Goal: Find specific page/section

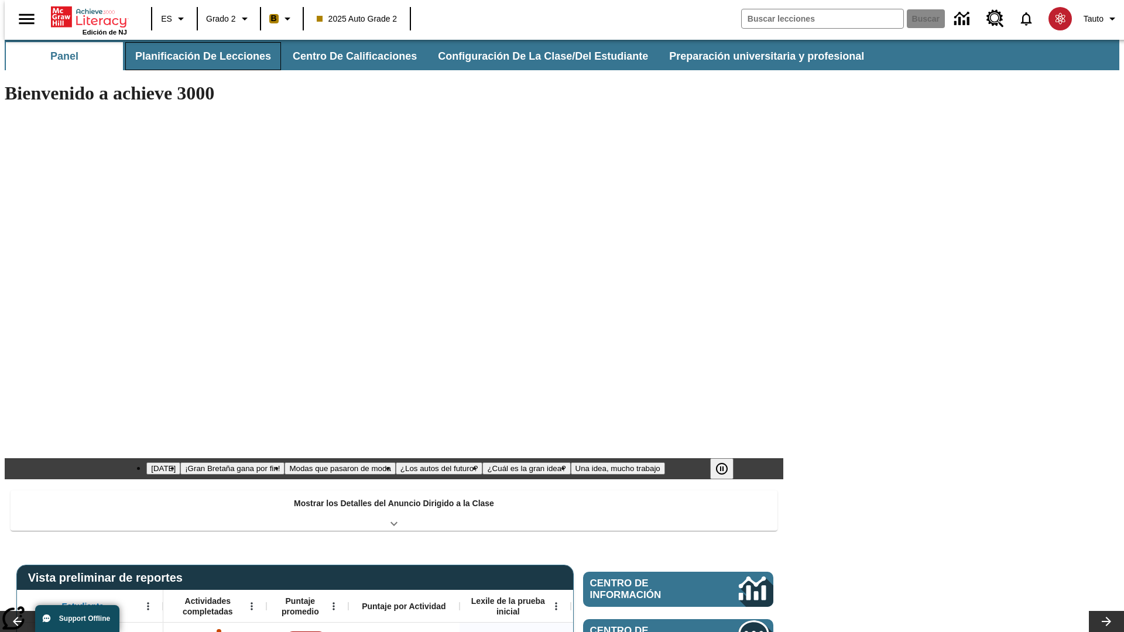
click at [196, 56] on button "Planificación de lecciones" at bounding box center [203, 56] width 156 height 28
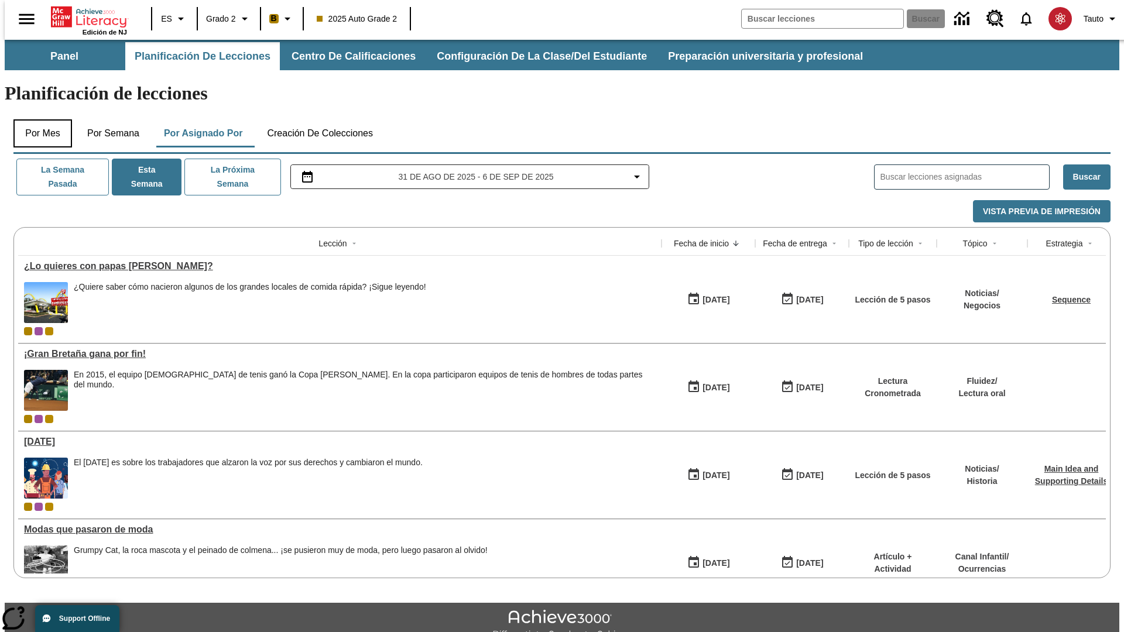
click at [38, 119] on button "Por mes" at bounding box center [42, 133] width 59 height 28
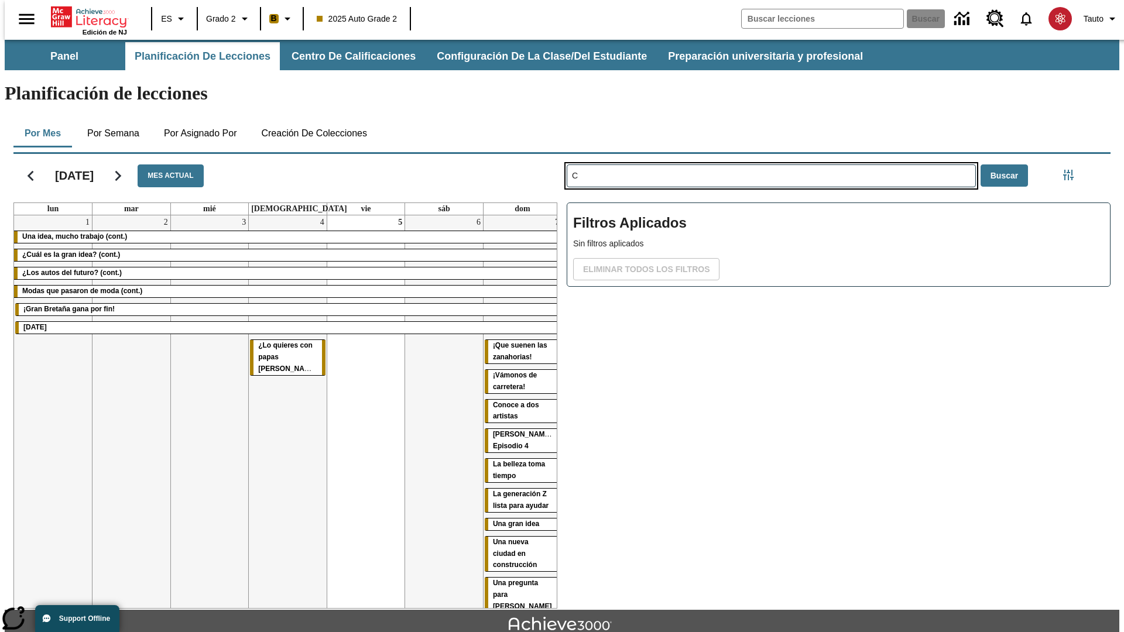
type input "C"
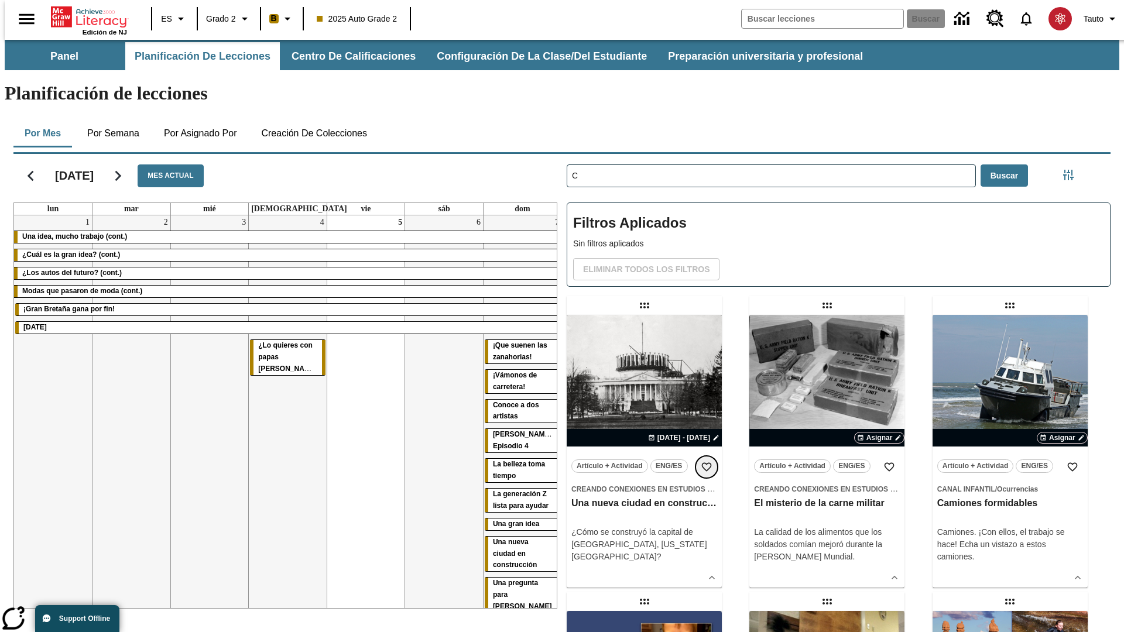
click at [707, 461] on icon "Añadir a mis Favoritas" at bounding box center [707, 467] width 12 height 12
click at [84, 16] on icon "Portada" at bounding box center [90, 16] width 78 height 23
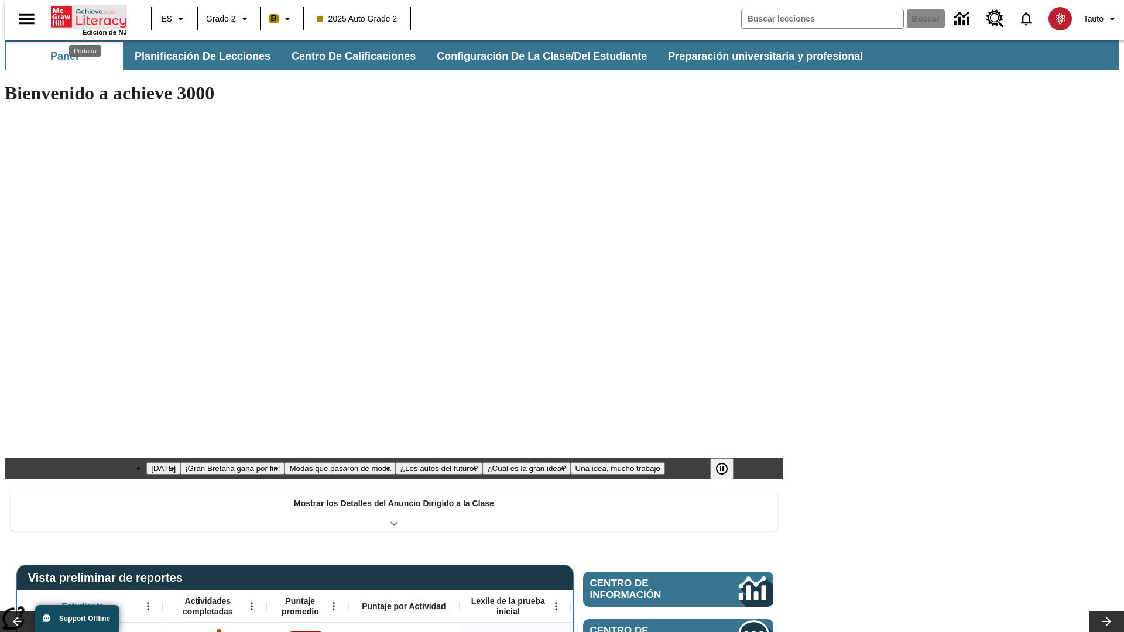
type input "-1"
